Goal: Task Accomplishment & Management: Use online tool/utility

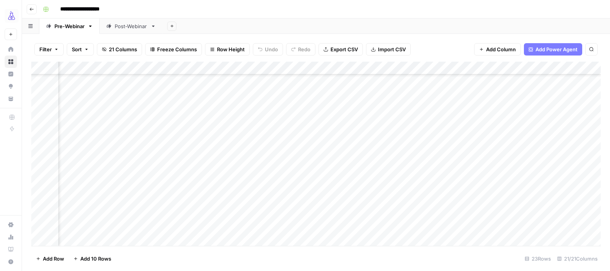
scroll to position [143, 1098]
click at [342, 187] on div "Add Column" at bounding box center [315, 154] width 569 height 184
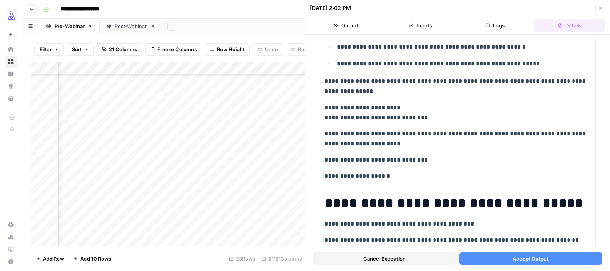
scroll to position [606, 0]
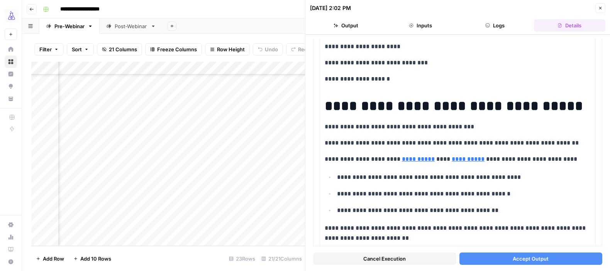
click at [491, 265] on button "Accept Output" at bounding box center [530, 259] width 143 height 12
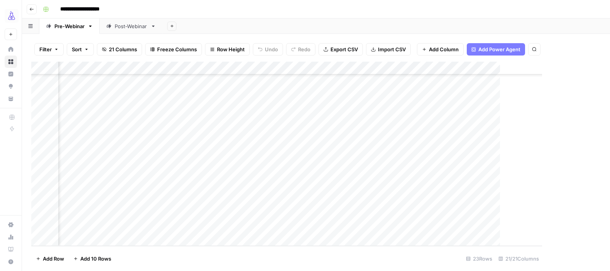
scroll to position [143, 1089]
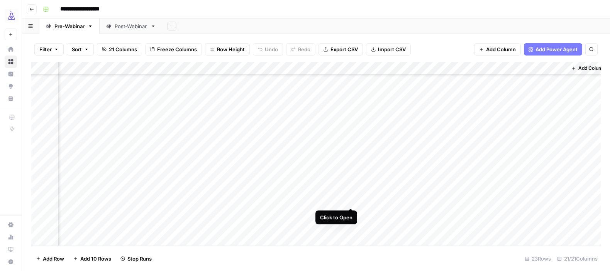
click at [351, 201] on div "Add Column" at bounding box center [315, 154] width 569 height 184
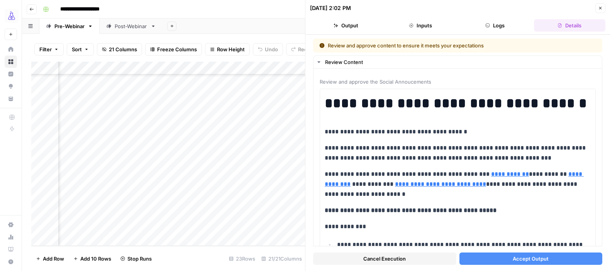
click at [532, 262] on span "Accept Output" at bounding box center [530, 259] width 36 height 8
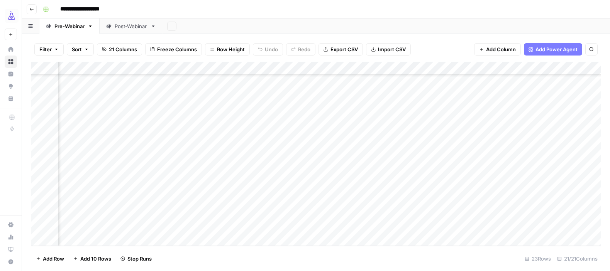
scroll to position [143, 1098]
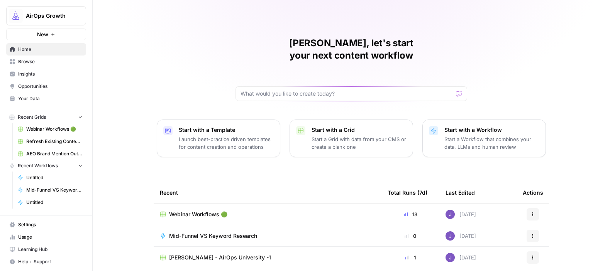
click at [29, 73] on span "Insights" at bounding box center [50, 74] width 64 height 7
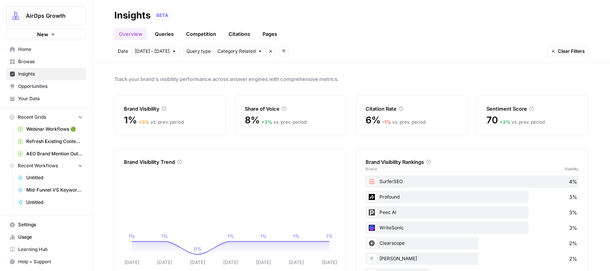
click at [35, 89] on span "Opportunities" at bounding box center [50, 86] width 64 height 7
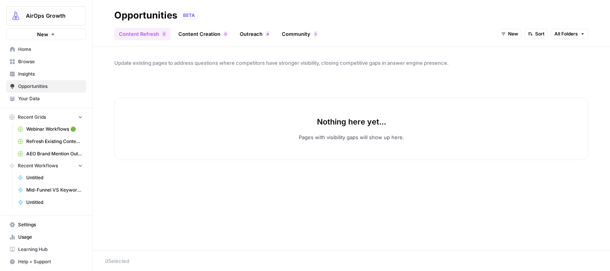
click at [250, 36] on link "Outreach 4" at bounding box center [254, 34] width 39 height 12
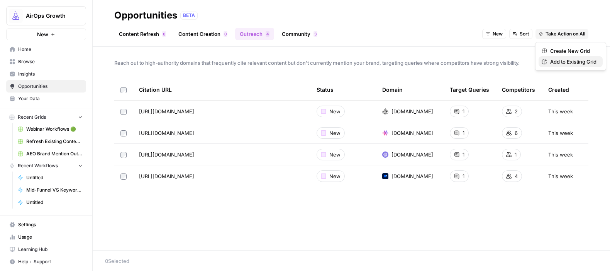
drag, startPoint x: 566, startPoint y: 35, endPoint x: 566, endPoint y: 62, distance: 27.0
click at [566, 62] on body "AirOps Growth New Home Browse Insights Opportunities Your Data Recent Grids Web…" at bounding box center [305, 135] width 610 height 271
click at [566, 62] on span "Add to Existing Grid" at bounding box center [573, 62] width 46 height 8
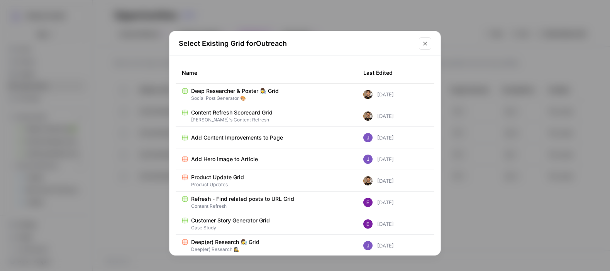
click at [382, 73] on div "Last Edited" at bounding box center [377, 72] width 29 height 21
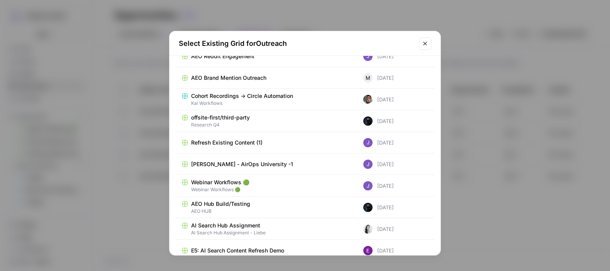
scroll to position [1653, 0]
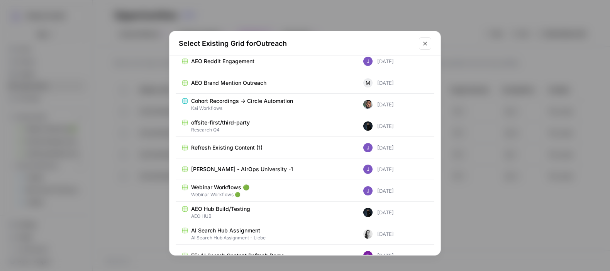
click at [240, 83] on span "AEO Brand Mention Outreach" at bounding box center [228, 83] width 75 height 8
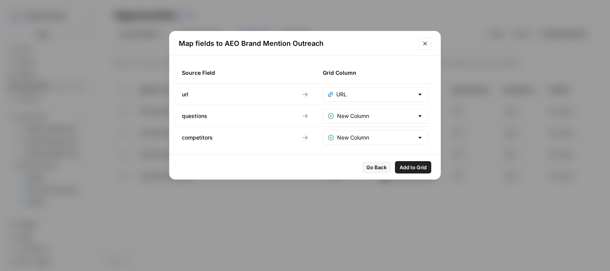
click at [415, 164] on span "Add to Grid" at bounding box center [412, 168] width 27 height 8
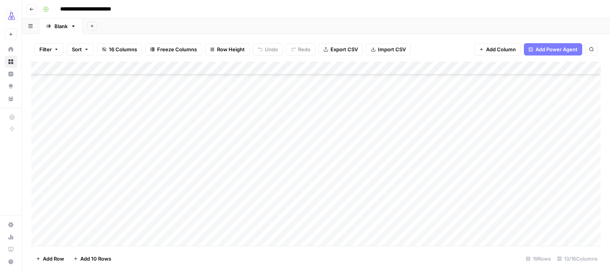
scroll to position [90, 0]
